Goal: Transaction & Acquisition: Purchase product/service

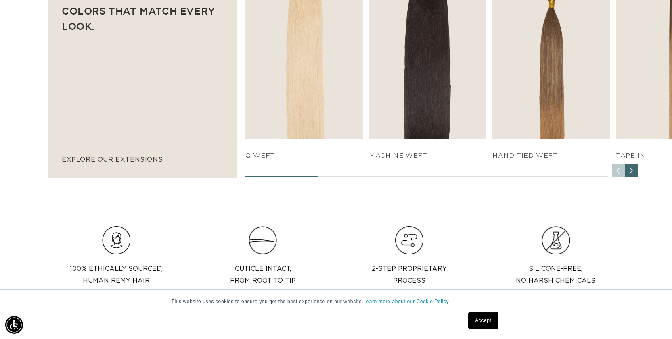
scroll to position [0, 615]
drag, startPoint x: 303, startPoint y: 176, endPoint x: 323, endPoint y: 178, distance: 20.6
click at [323, 178] on div "SHOP NOW q weft SHOP NOW SHOP NOW" at bounding box center [458, 69] width 427 height 218
drag, startPoint x: 315, startPoint y: 177, endPoint x: 362, endPoint y: 178, distance: 47.2
click at [362, 178] on div at bounding box center [426, 177] width 362 height 2
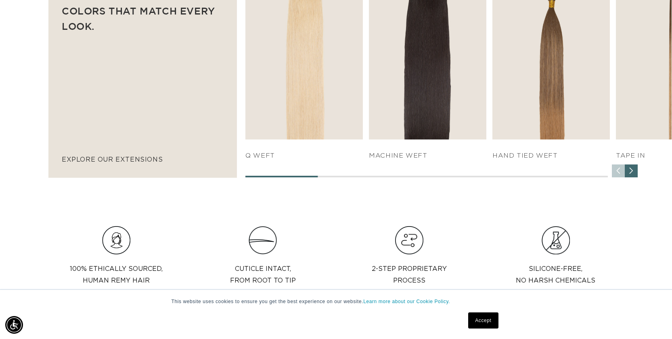
click at [362, 178] on div at bounding box center [426, 177] width 362 height 2
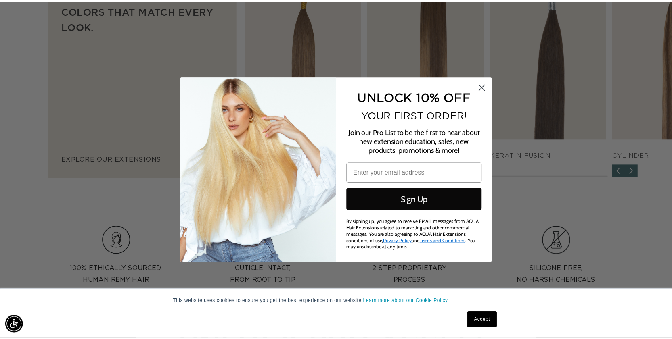
scroll to position [0, 1241]
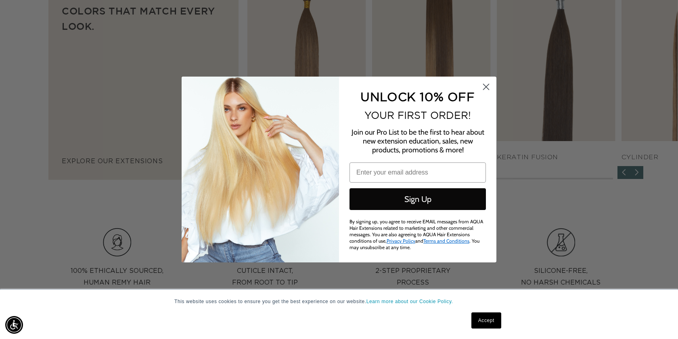
click at [485, 88] on circle "Close dialog" at bounding box center [485, 86] width 13 height 13
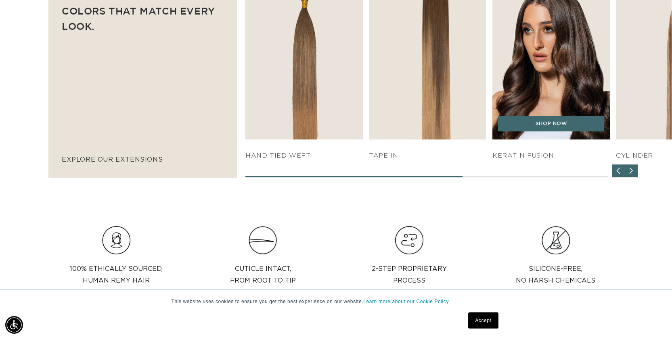
scroll to position [0, 615]
click at [564, 70] on img "5 / 7" at bounding box center [551, 50] width 123 height 188
click at [538, 128] on link "SHOP NOW" at bounding box center [551, 123] width 106 height 15
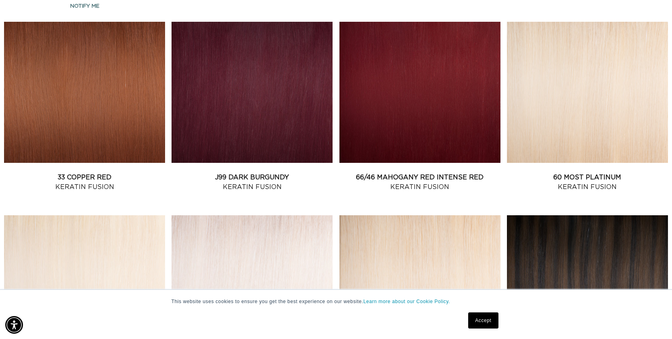
scroll to position [848, 0]
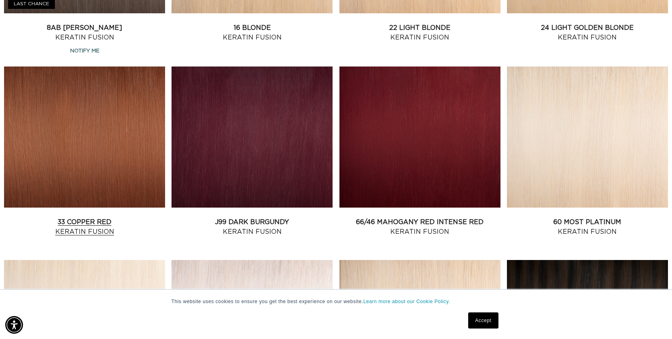
click at [102, 218] on link "33 Copper Red Keratin Fusion" at bounding box center [84, 227] width 161 height 19
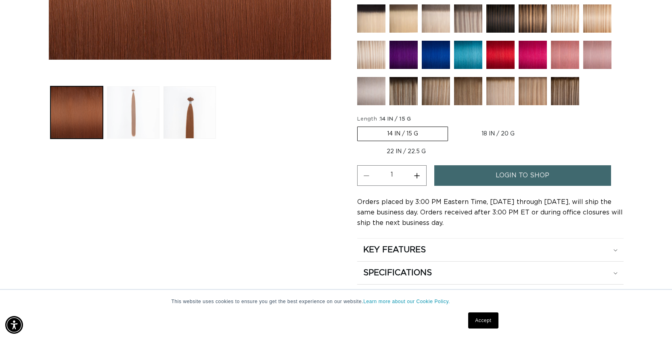
click at [129, 115] on button "Load image 2 in gallery view" at bounding box center [133, 112] width 52 height 52
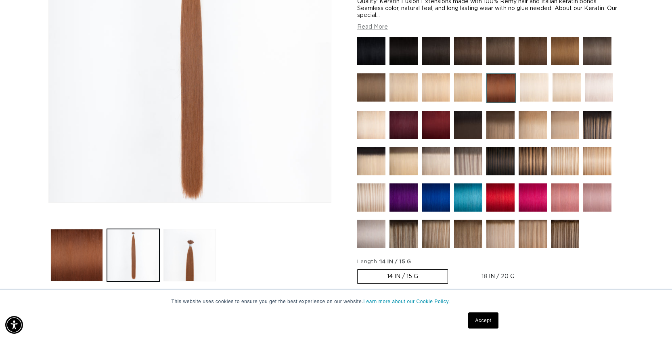
scroll to position [242, 0]
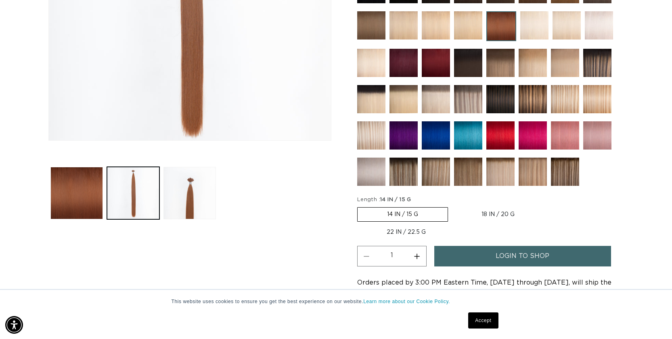
click at [192, 193] on button "Load image 3 in gallery view" at bounding box center [189, 193] width 52 height 52
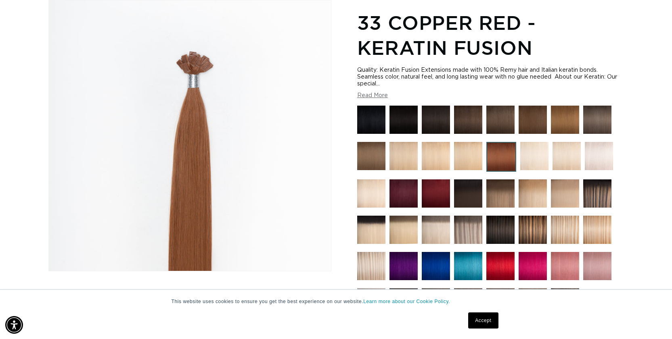
scroll to position [0, 0]
click at [373, 96] on button "Read More" at bounding box center [372, 95] width 31 height 7
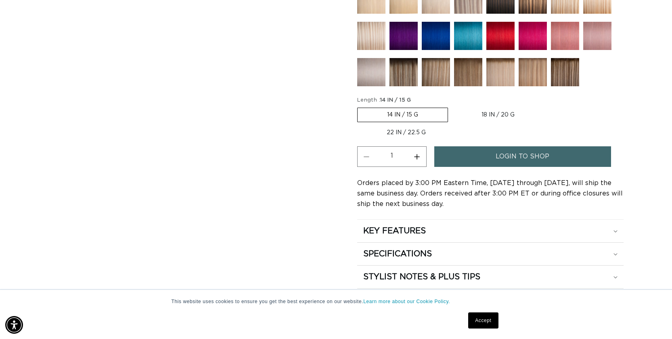
scroll to position [0, 615]
drag, startPoint x: 420, startPoint y: 140, endPoint x: 429, endPoint y: 146, distance: 11.1
click at [420, 140] on label "22 IN / 22.5 G Variant sold out or unavailable" at bounding box center [406, 133] width 98 height 14
click at [548, 107] on input "22 IN / 22.5 G Variant sold out or unavailable" at bounding box center [548, 106] width 0 height 0
radio input "true"
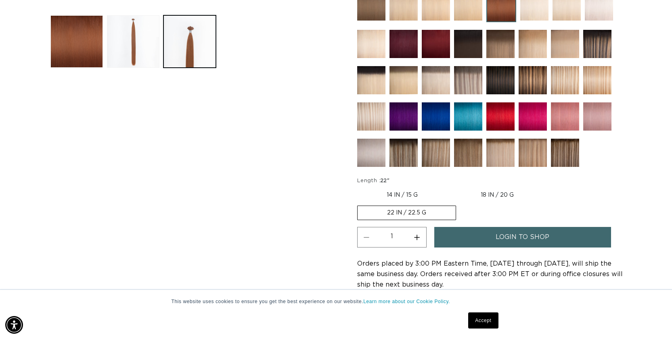
scroll to position [0, 0]
click at [465, 161] on img at bounding box center [468, 153] width 28 height 28
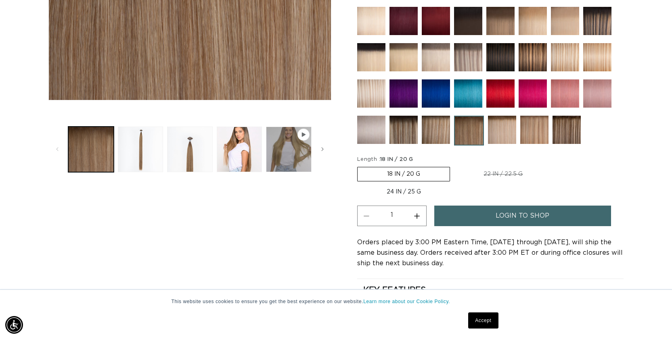
click at [568, 128] on img at bounding box center [566, 130] width 28 height 28
